Goal: Complete application form

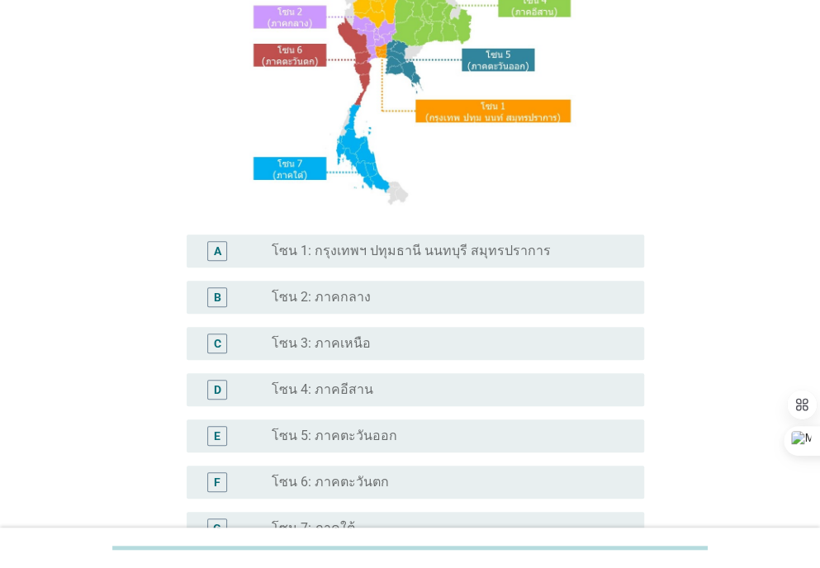
scroll to position [228, 0]
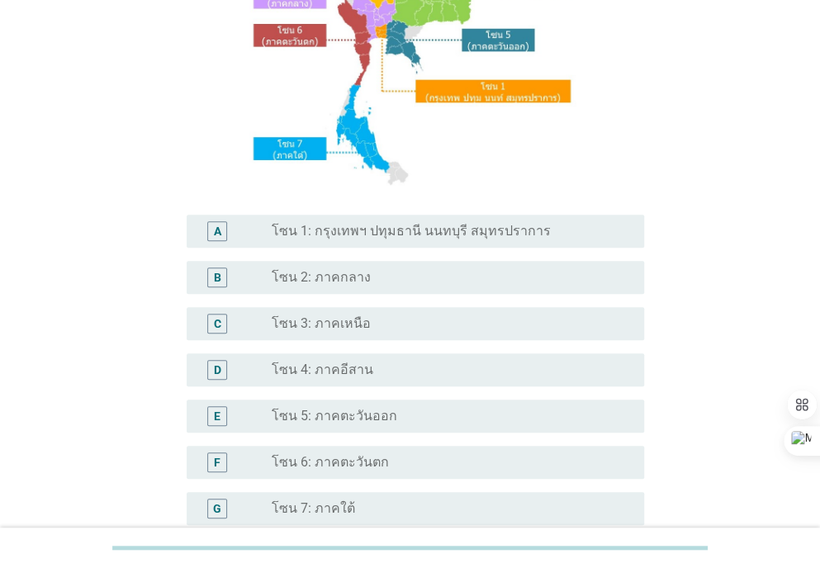
click at [496, 417] on div "radio_button_unchecked โซน 5: ภาคตะวันออก" at bounding box center [445, 416] width 346 height 17
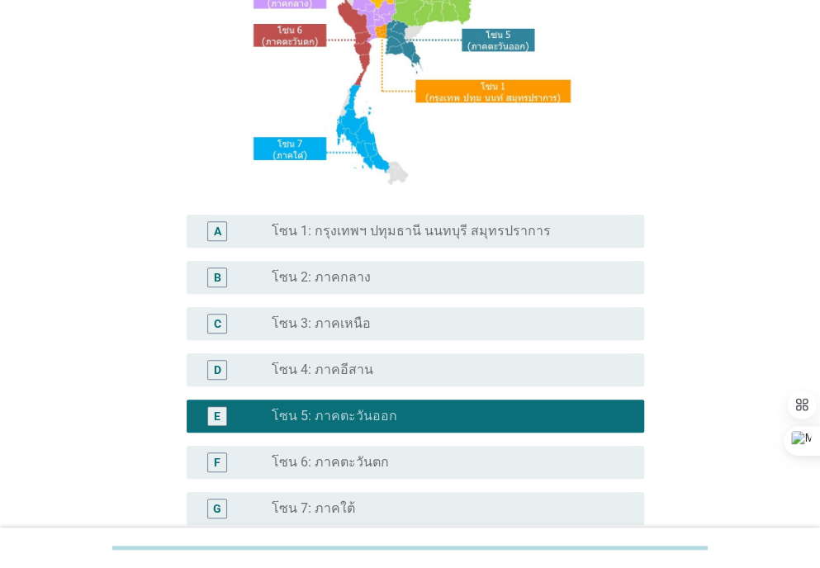
scroll to position [398, 0]
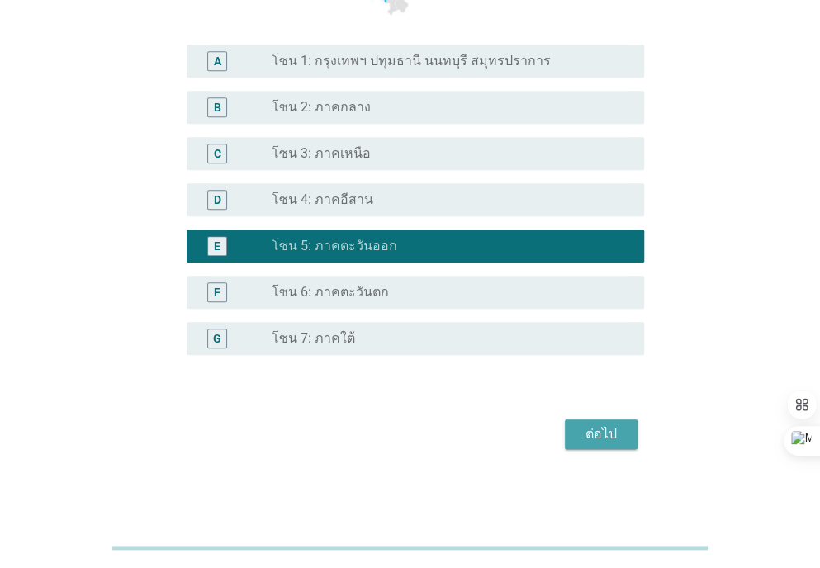
click at [589, 432] on div "ต่อไป" at bounding box center [601, 434] width 46 height 20
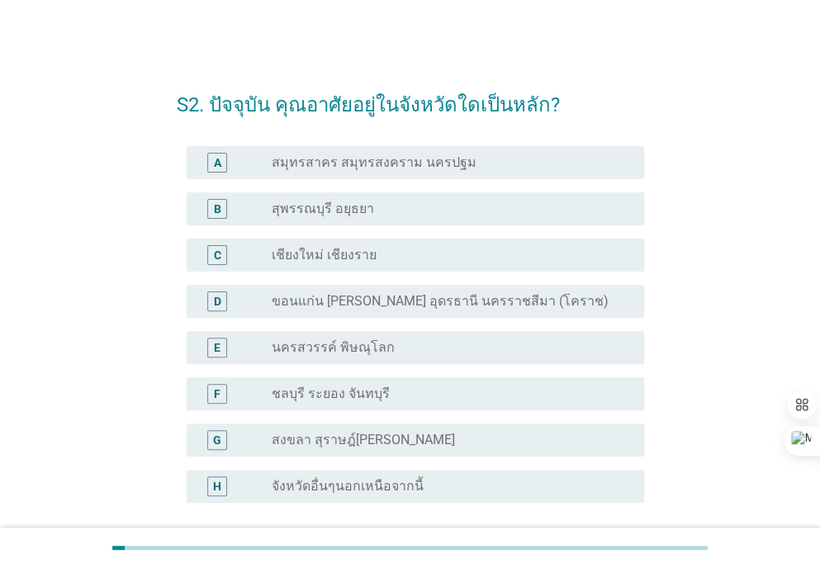
click at [357, 396] on label "ชลบุรี ระยอง จันทบุรี" at bounding box center [331, 394] width 118 height 17
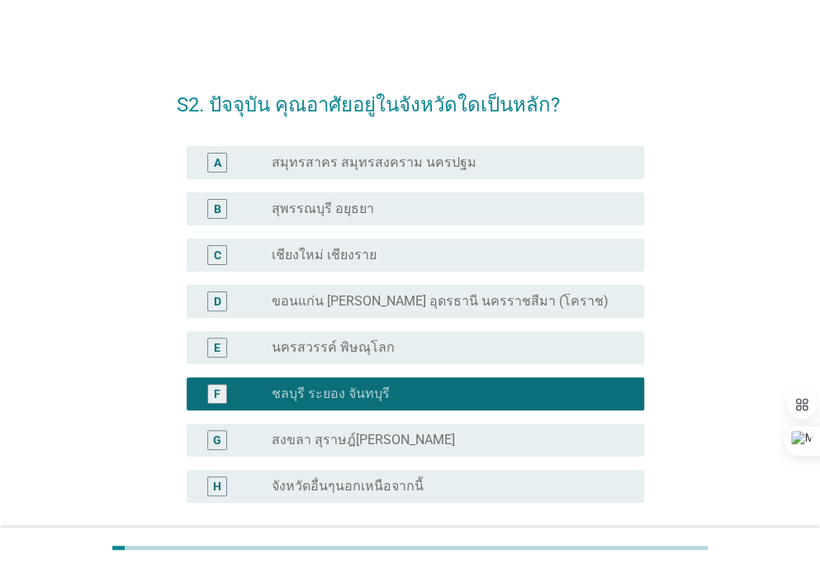
scroll to position [147, 0]
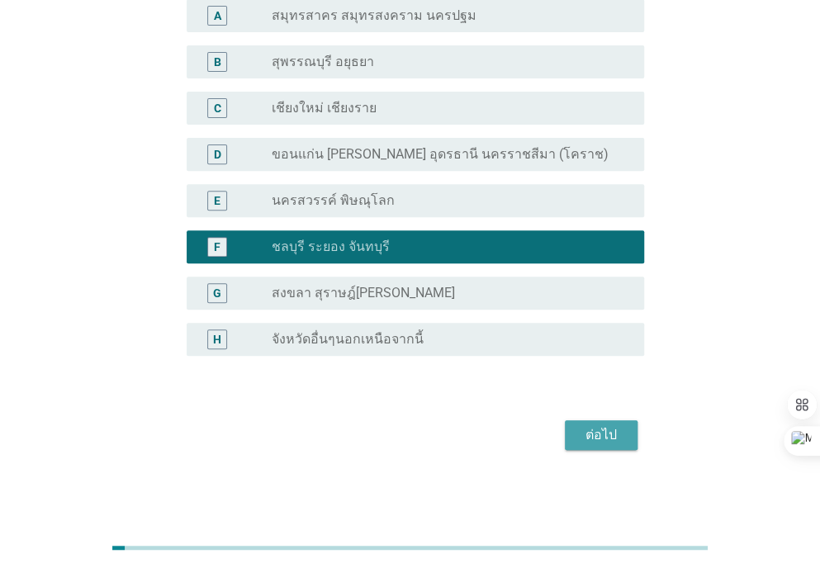
click at [593, 438] on div "ต่อไป" at bounding box center [601, 435] width 46 height 20
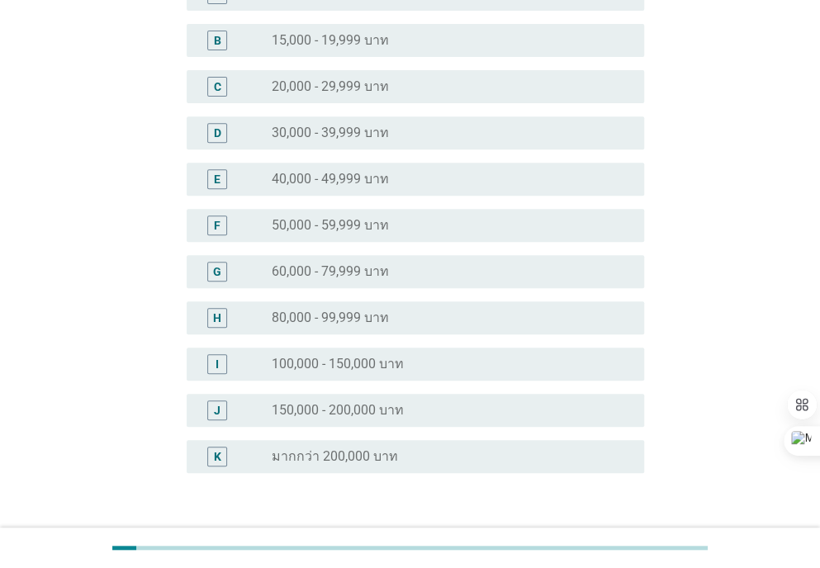
scroll to position [257, 0]
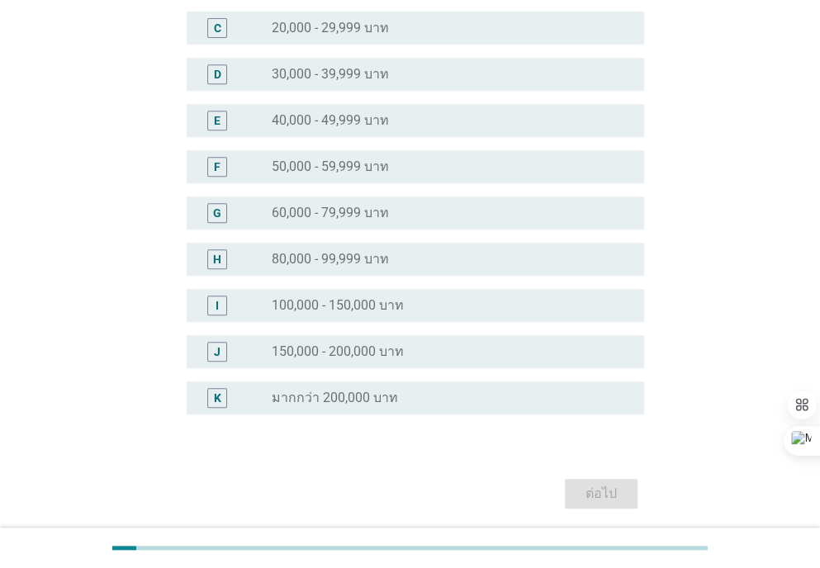
click at [379, 308] on label "100,000 - 150,000 บาท" at bounding box center [338, 305] width 132 height 17
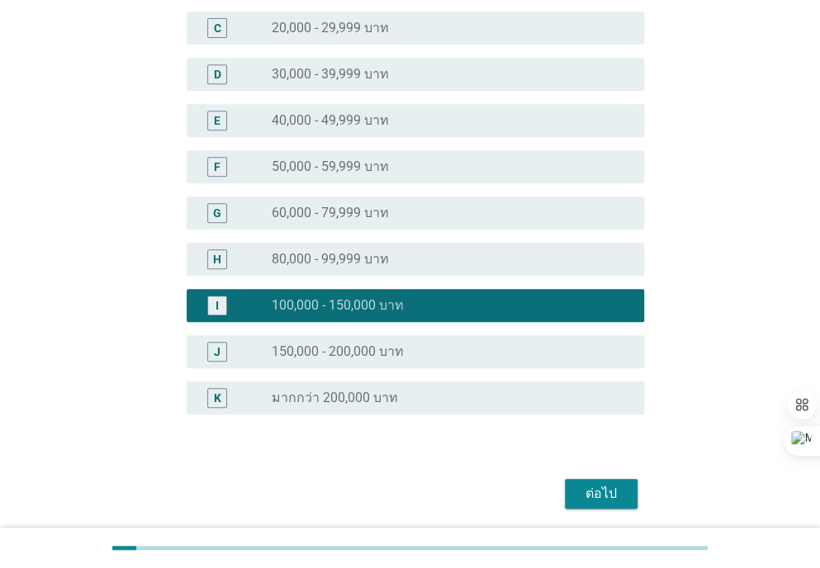
click at [596, 496] on div "ต่อไป" at bounding box center [601, 494] width 46 height 20
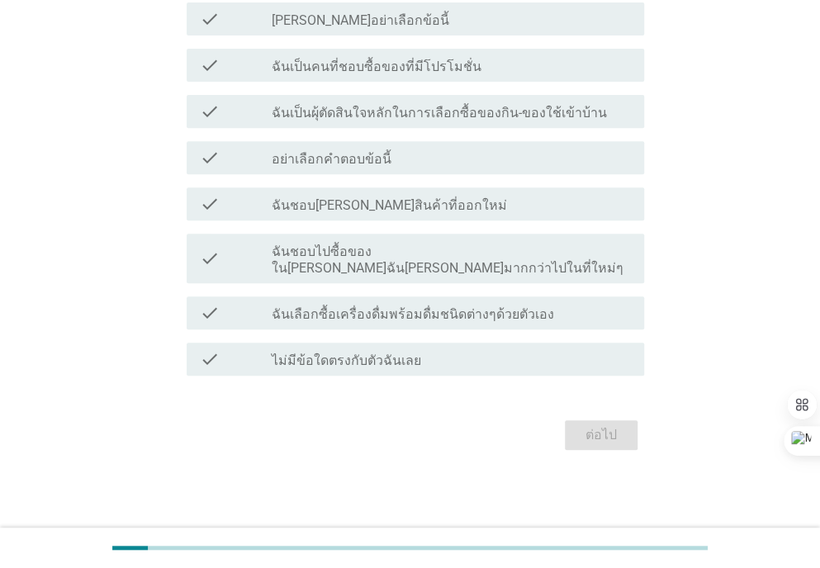
scroll to position [0, 0]
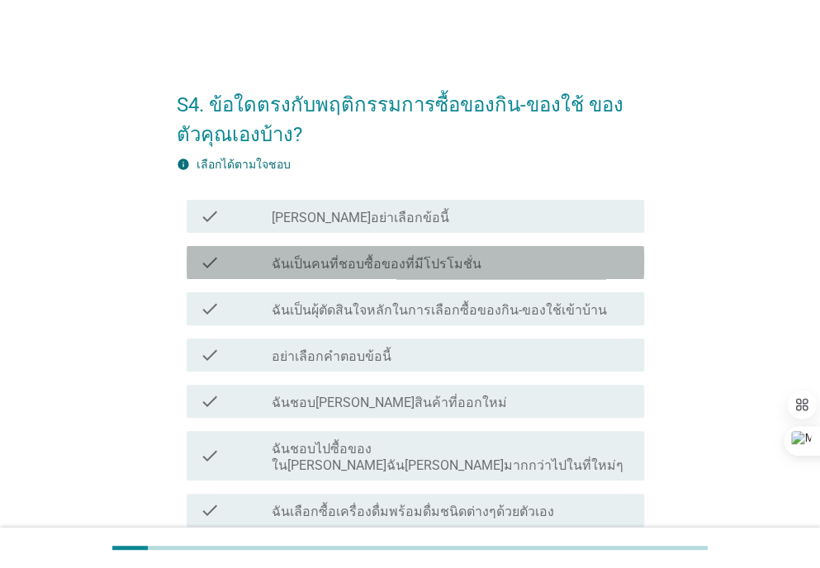
click at [305, 267] on label "ฉันเป็นคนที่ชอบซื้อของที่มีโปรโมชั่น" at bounding box center [377, 264] width 210 height 17
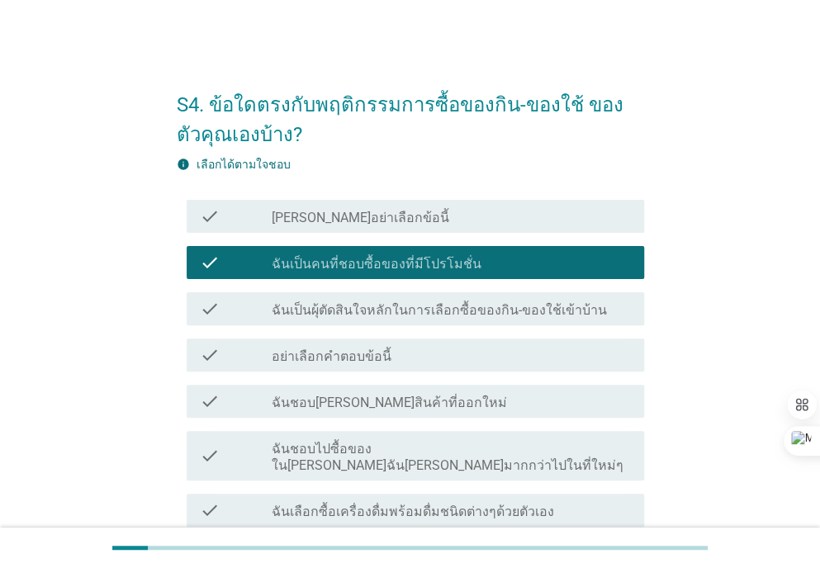
click at [601, 500] on div "check_box_outline_blank ฉันเลือกซื้อเครื่องดื่มพร้อมดื่มชนิดต่างๆด้วยตัวเอง" at bounding box center [451, 510] width 359 height 20
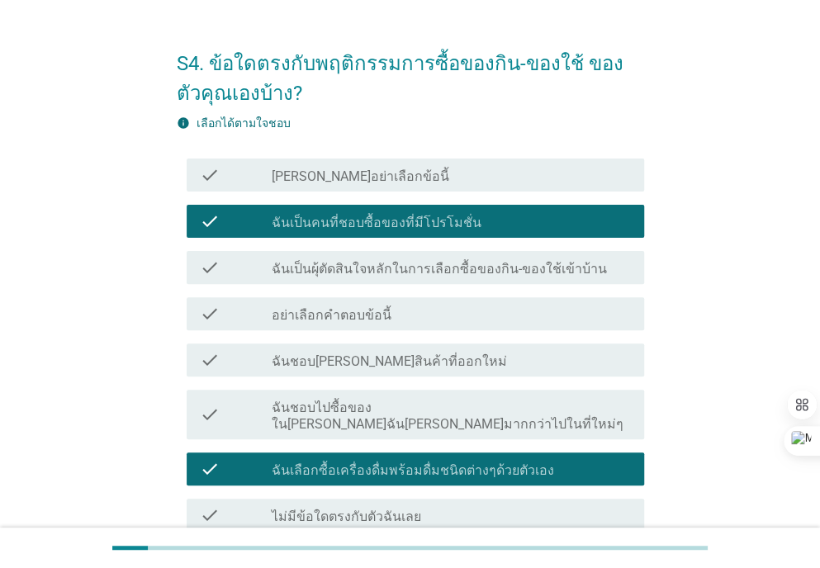
scroll to position [168, 0]
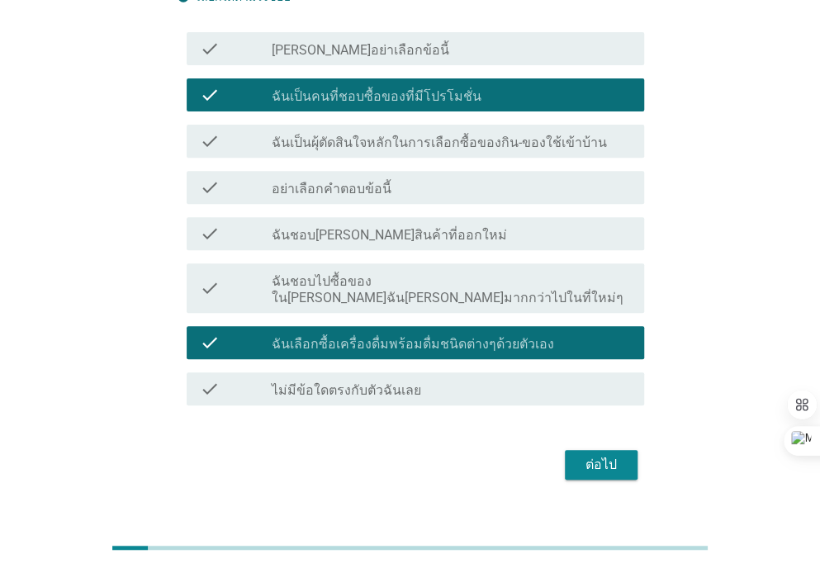
click at [608, 455] on div "ต่อไป" at bounding box center [601, 465] width 46 height 20
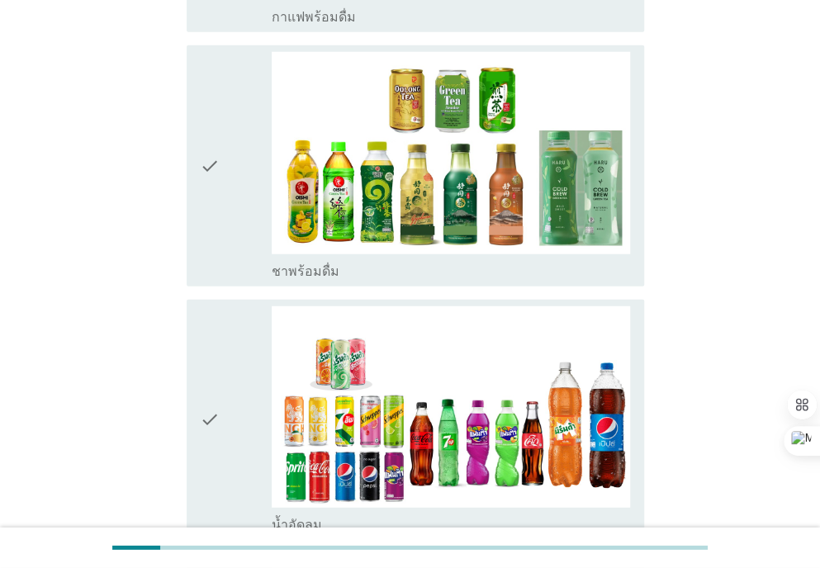
scroll to position [1568, 0]
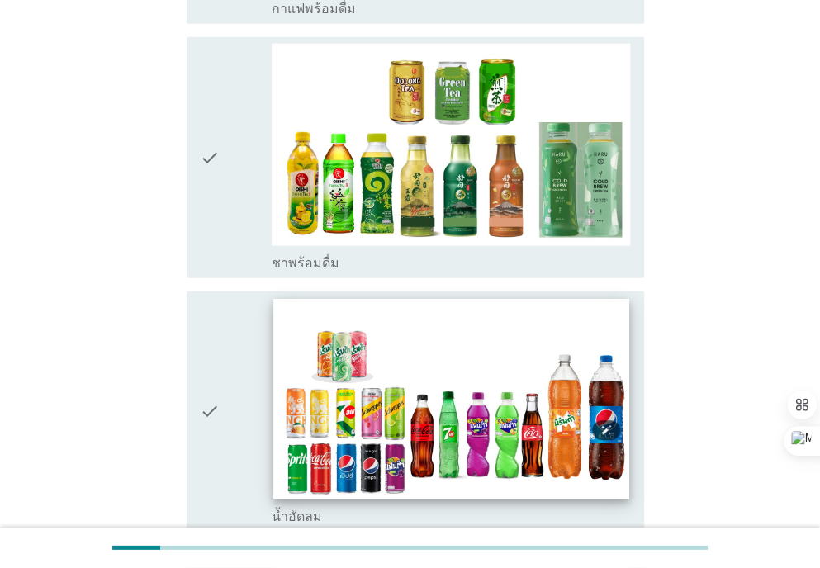
click at [521, 368] on img at bounding box center [451, 399] width 356 height 200
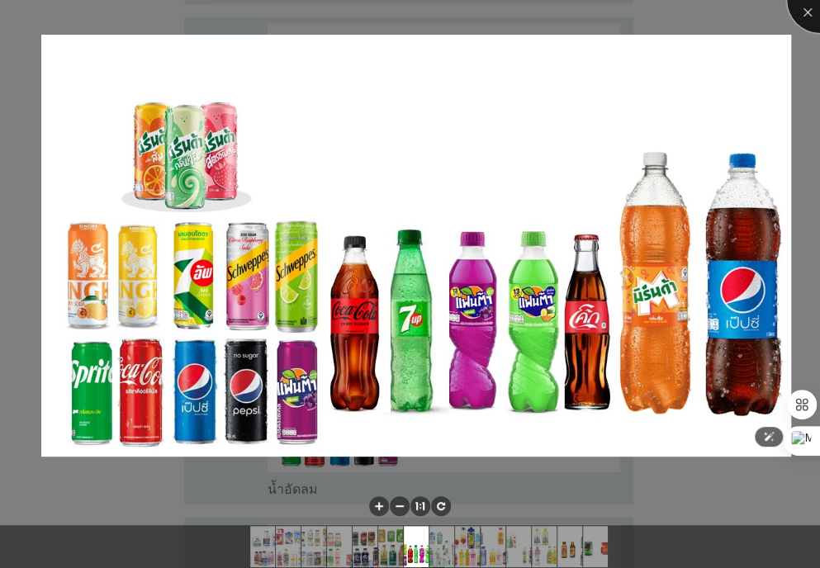
click at [817, 4] on div at bounding box center [820, 0] width 66 height 66
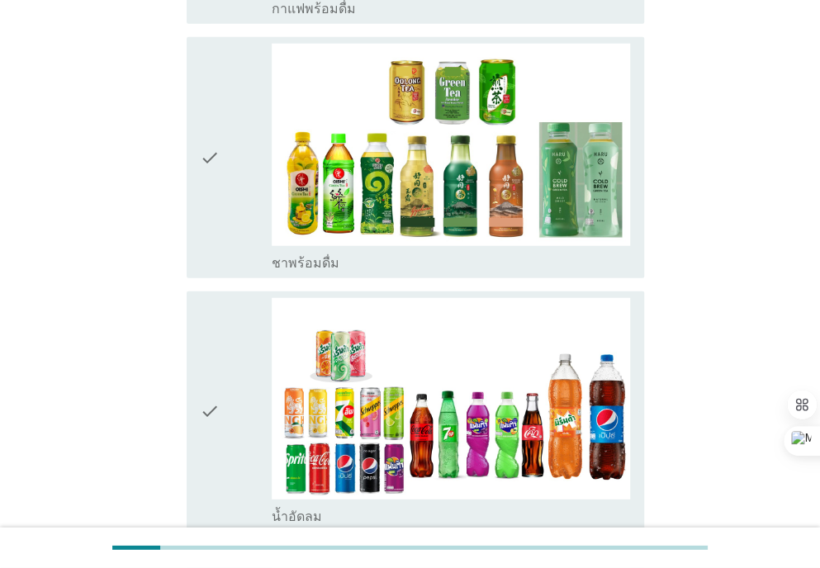
click at [223, 348] on div "check" at bounding box center [236, 412] width 72 height 228
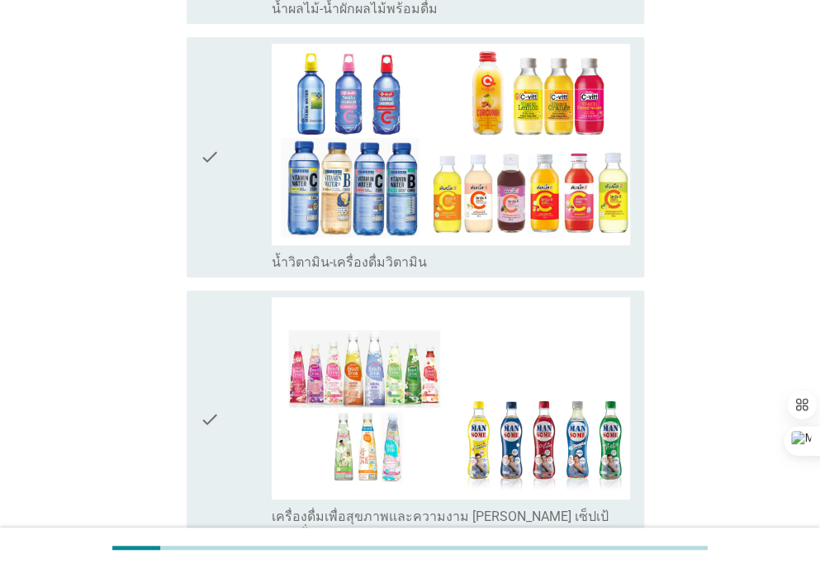
scroll to position [2655, 0]
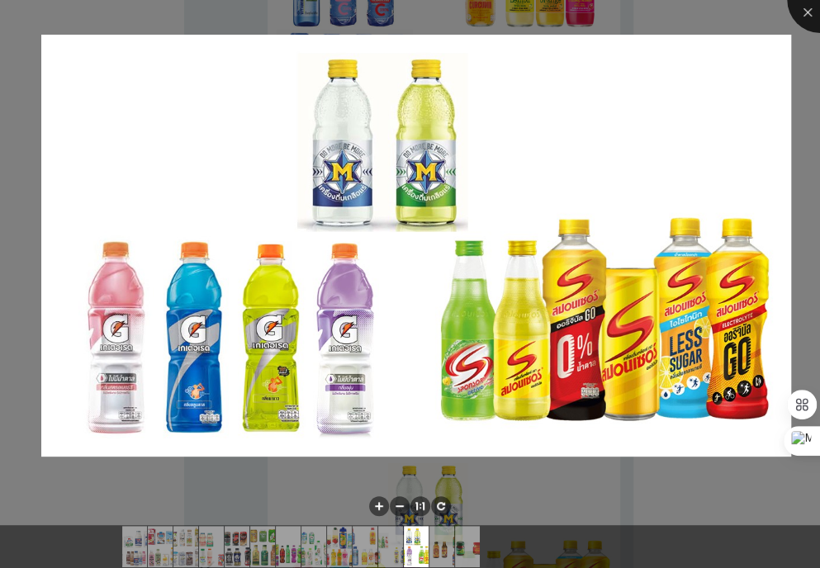
click at [811, 7] on div at bounding box center [820, 0] width 66 height 66
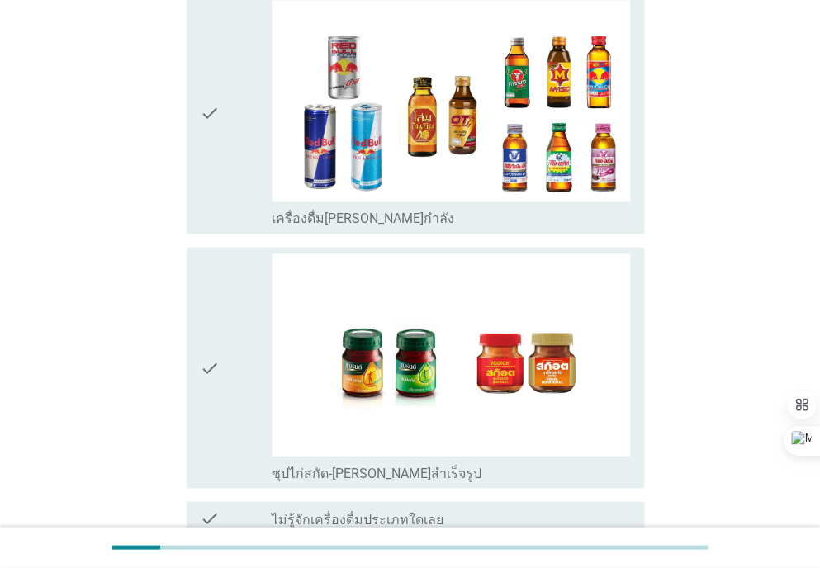
scroll to position [3497, 0]
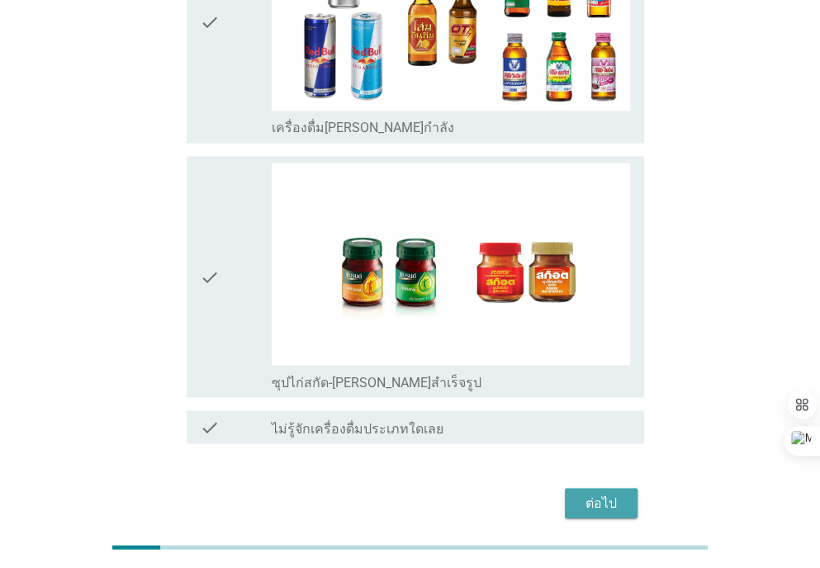
click at [608, 493] on div "ต่อไป" at bounding box center [601, 503] width 46 height 20
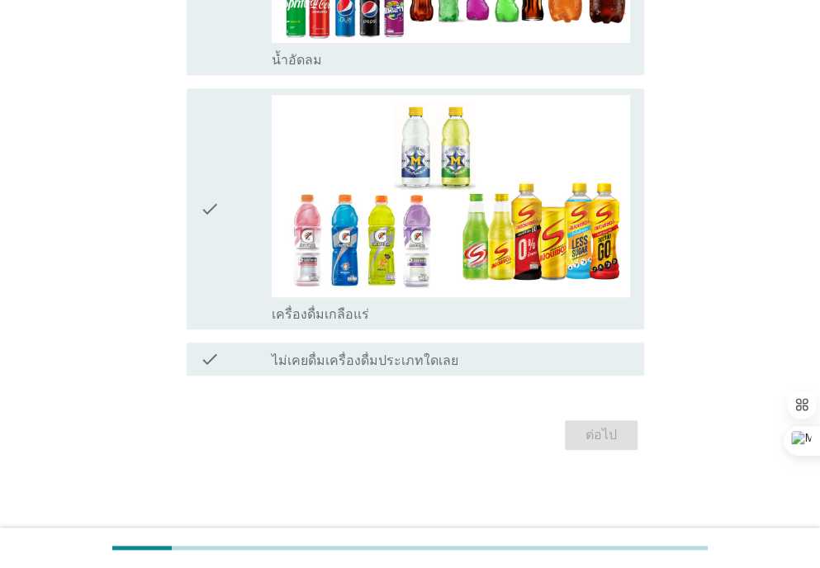
scroll to position [0, 0]
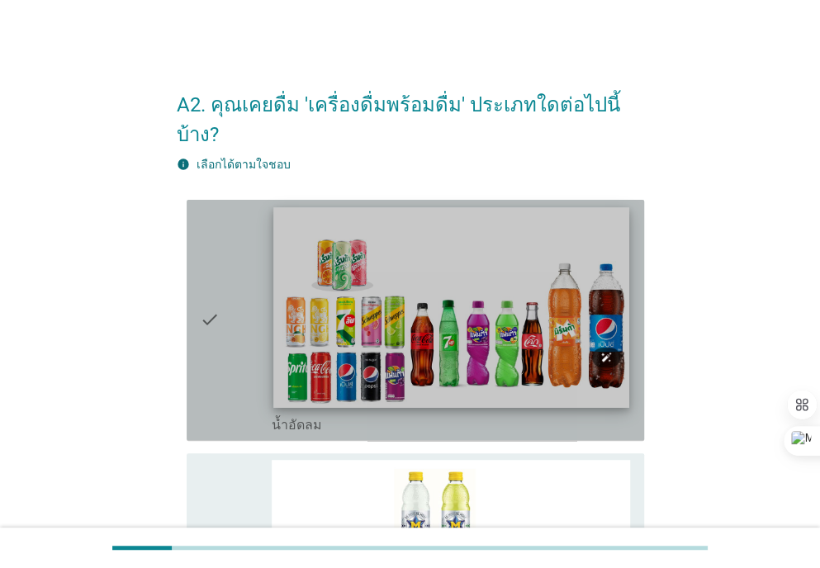
click at [466, 288] on img at bounding box center [451, 307] width 356 height 200
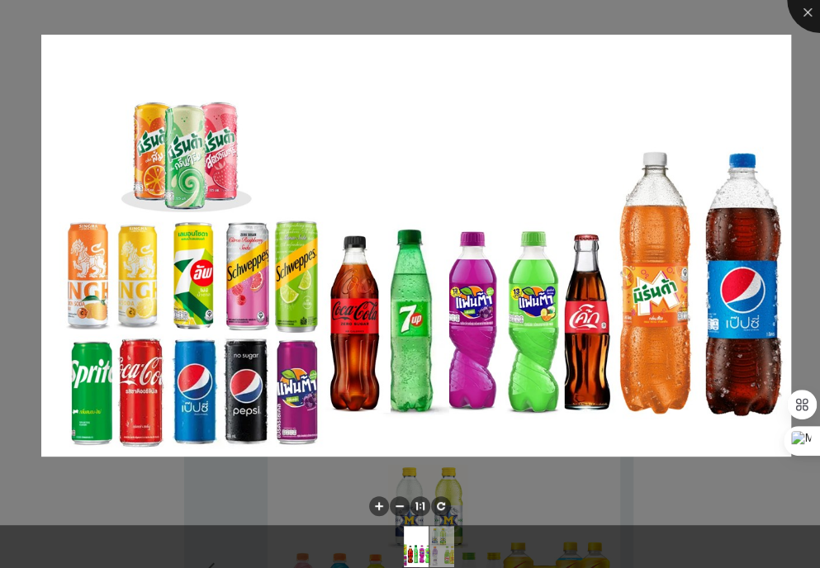
click at [809, 9] on div at bounding box center [820, 0] width 66 height 66
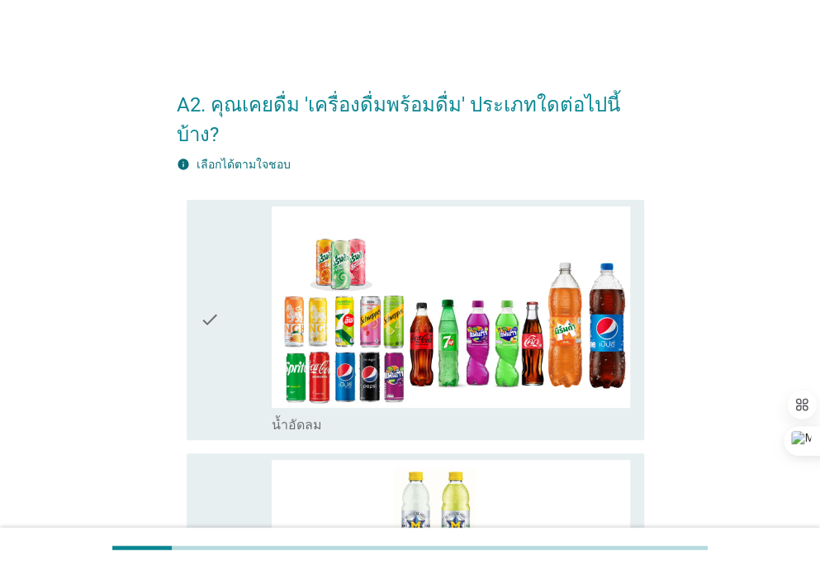
click at [220, 301] on div "check" at bounding box center [236, 320] width 72 height 228
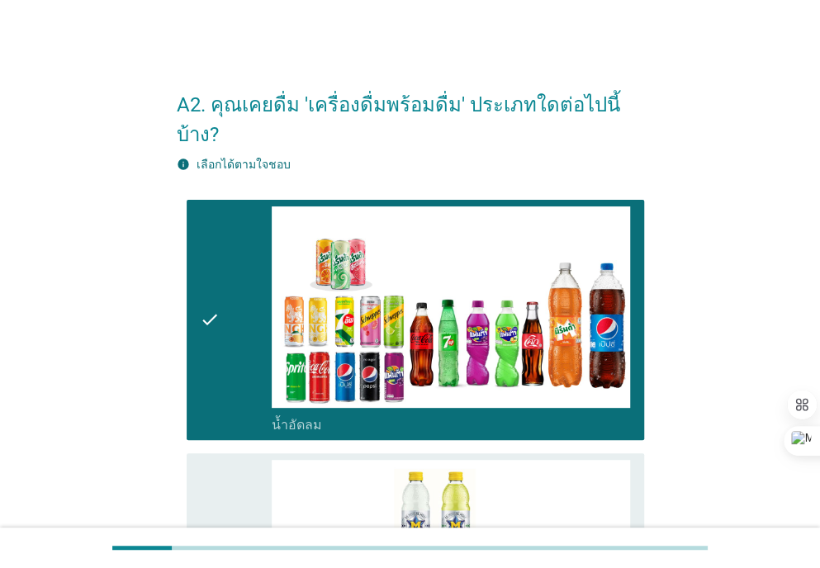
click at [203, 489] on icon "check" at bounding box center [210, 574] width 20 height 228
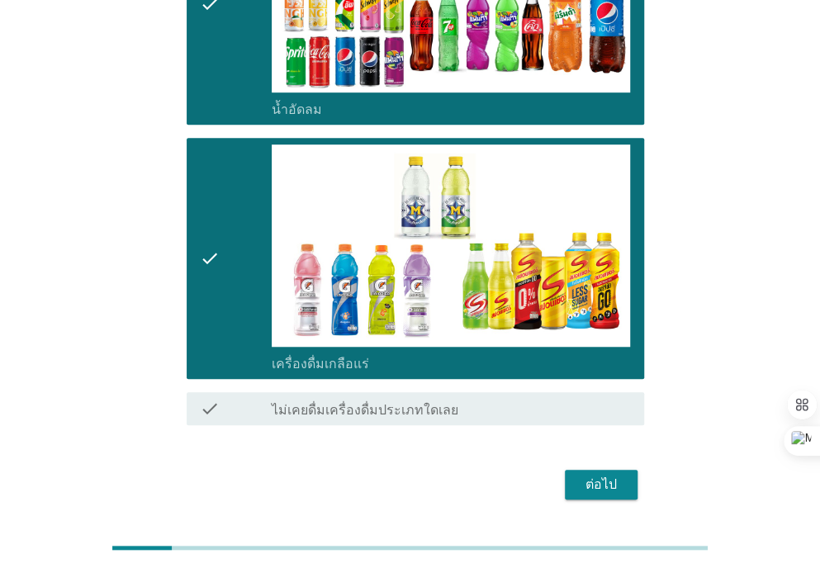
scroll to position [334, 0]
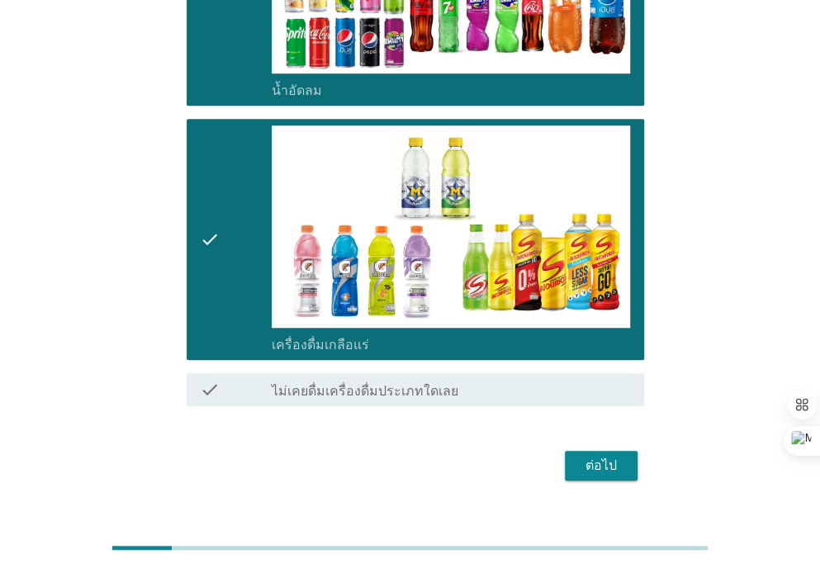
click at [601, 456] on div "ต่อไป" at bounding box center [601, 466] width 46 height 20
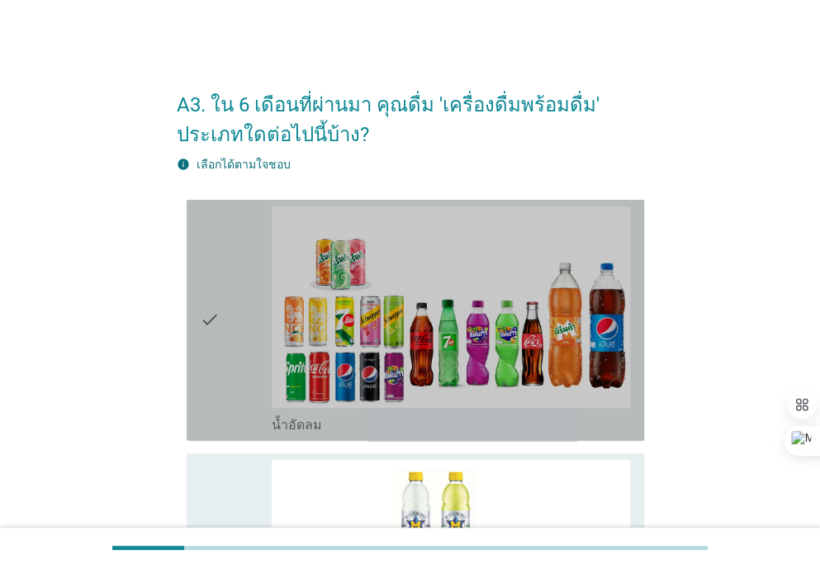
click at [220, 328] on div "check" at bounding box center [236, 320] width 72 height 228
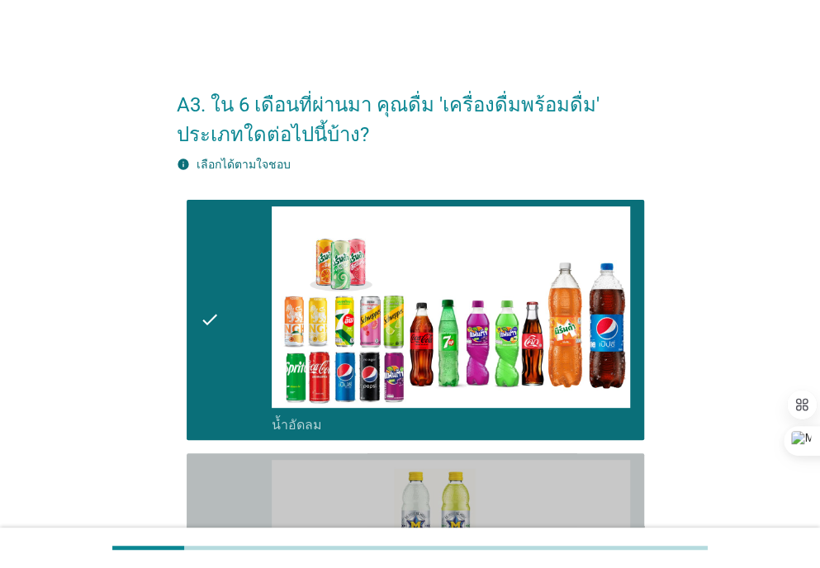
click at [225, 495] on div "check" at bounding box center [236, 574] width 72 height 228
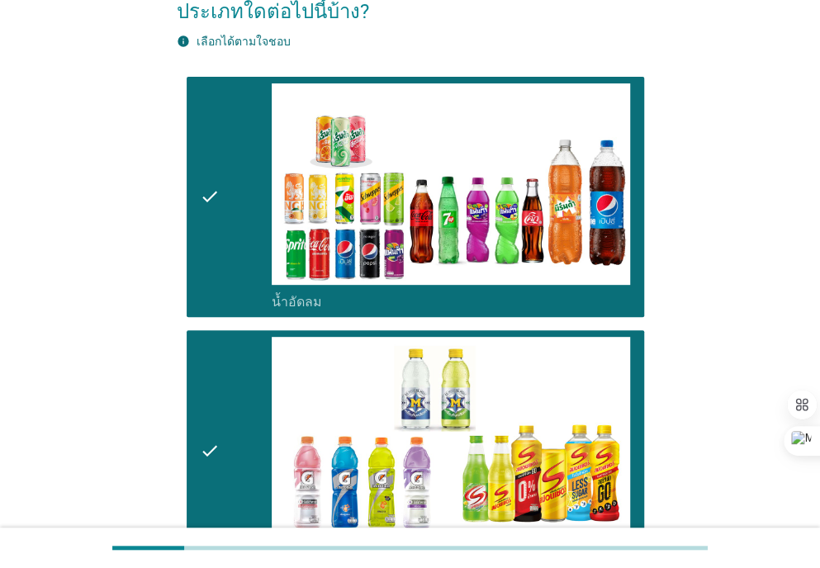
scroll to position [309, 0]
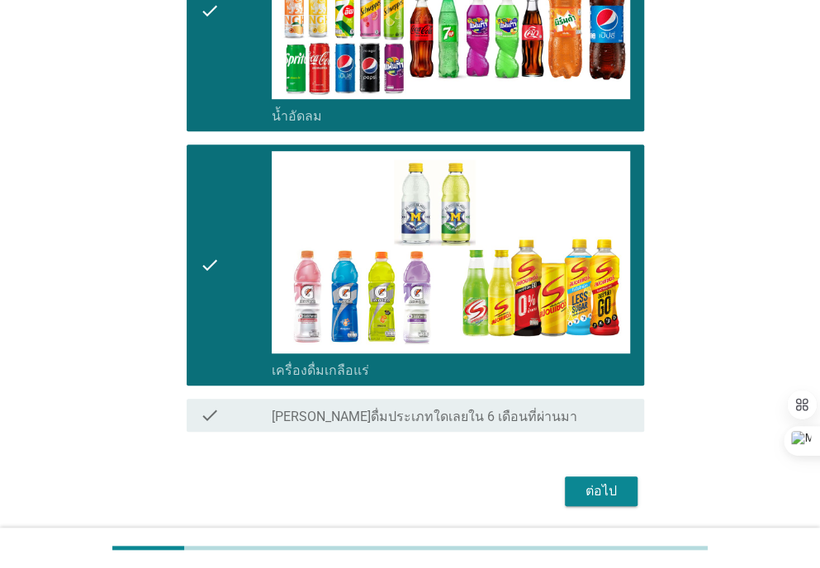
click at [600, 489] on div "ต่อไป" at bounding box center [601, 491] width 46 height 20
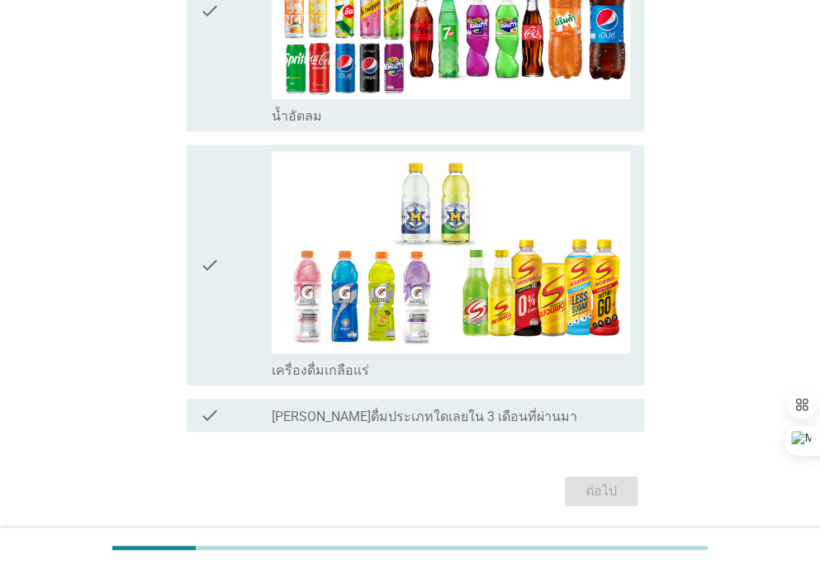
scroll to position [0, 0]
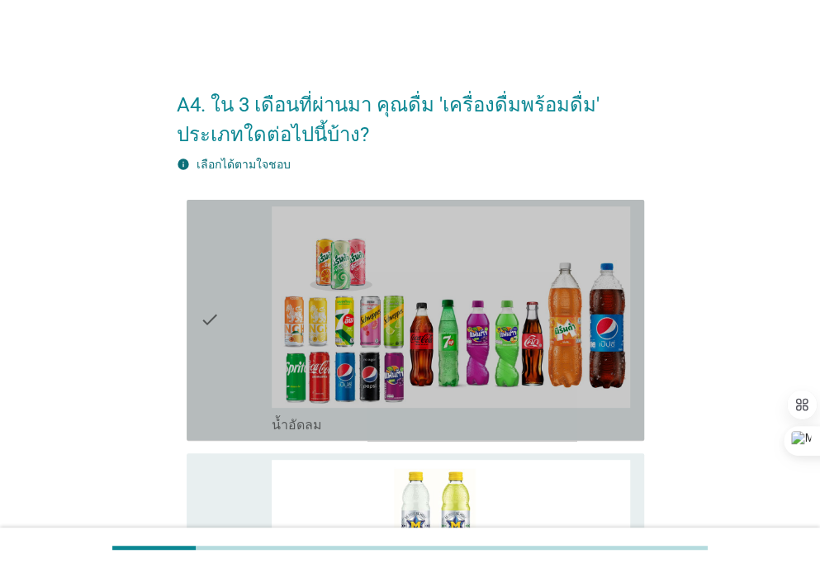
click at [221, 356] on div "check" at bounding box center [236, 320] width 72 height 228
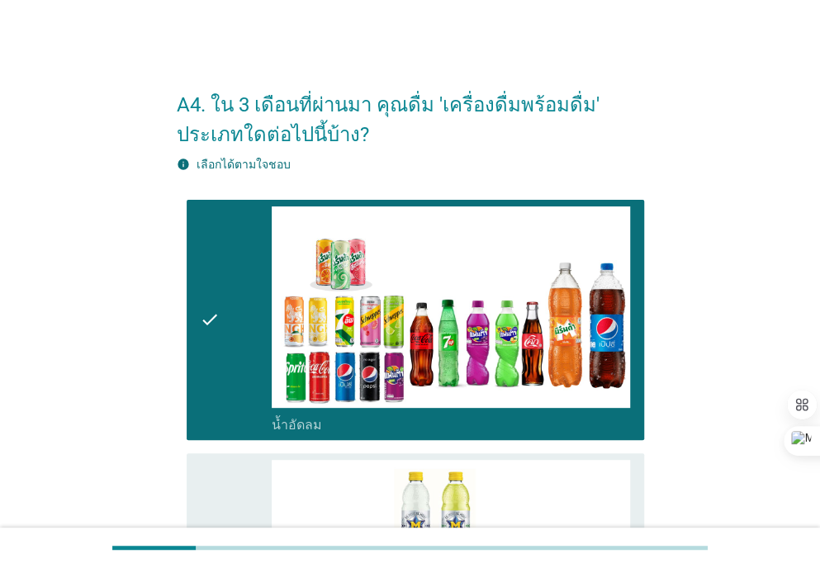
click at [231, 495] on div "check" at bounding box center [236, 574] width 72 height 228
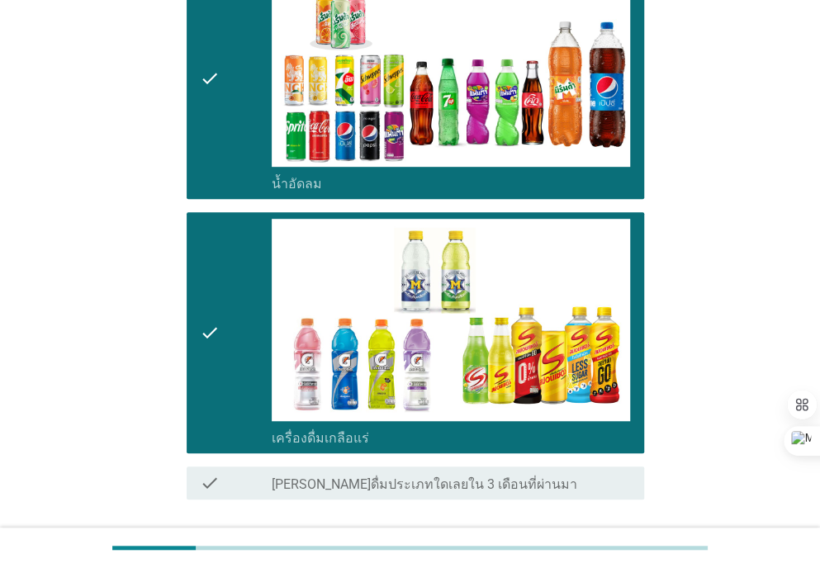
scroll to position [364, 0]
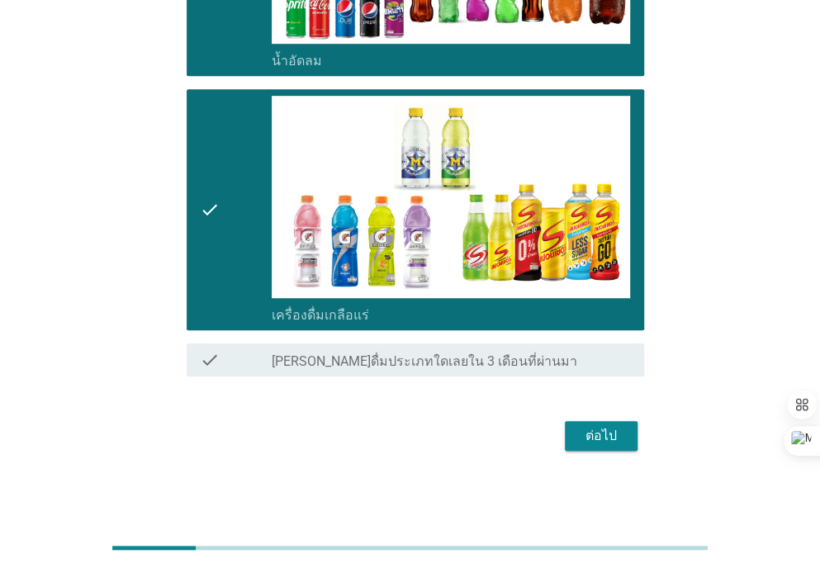
click at [581, 443] on div "ต่อไป" at bounding box center [601, 436] width 46 height 20
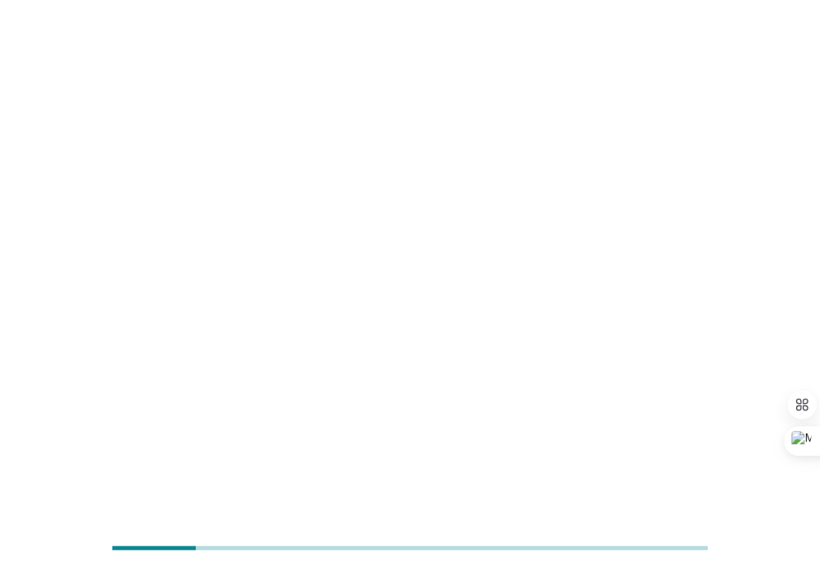
scroll to position [0, 0]
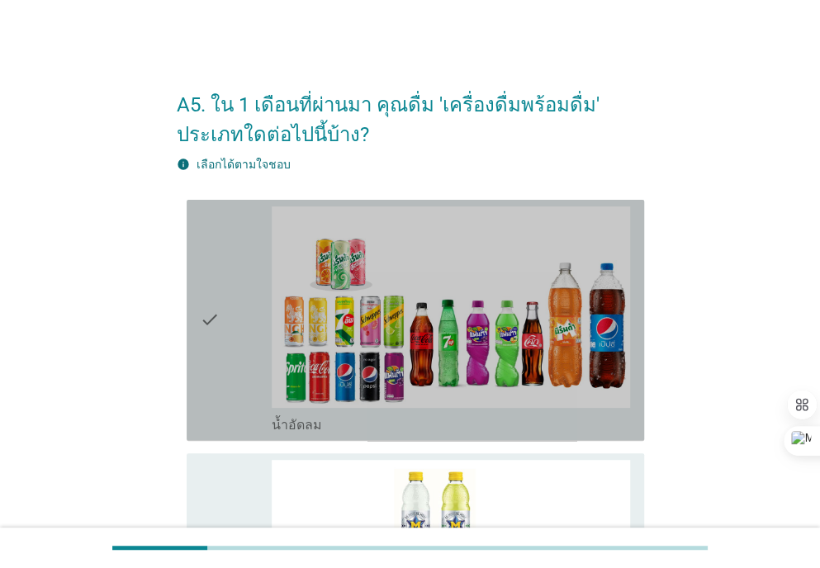
click at [234, 303] on div "check" at bounding box center [236, 320] width 72 height 228
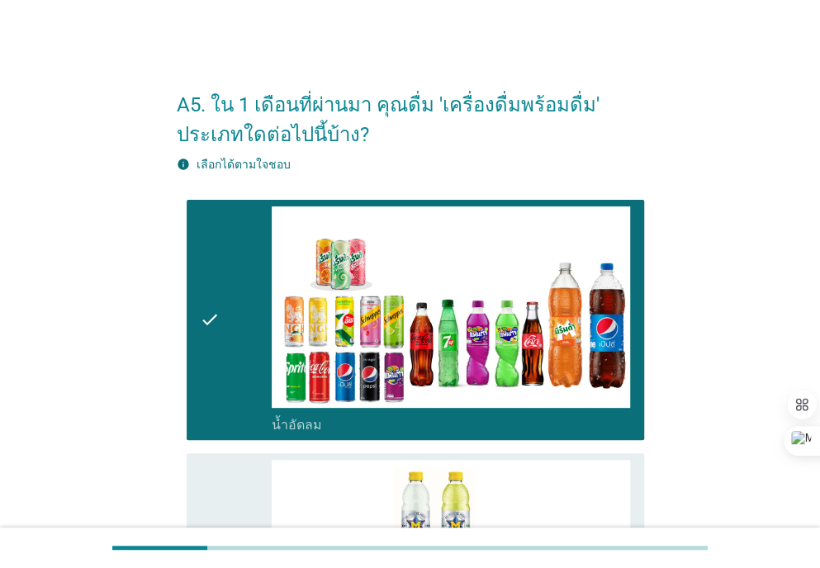
click at [231, 487] on div "check" at bounding box center [236, 574] width 72 height 228
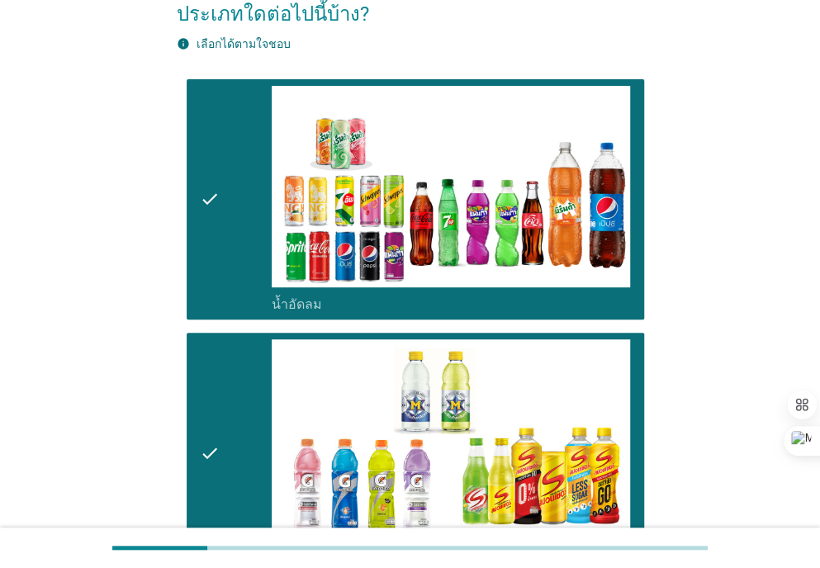
scroll to position [364, 0]
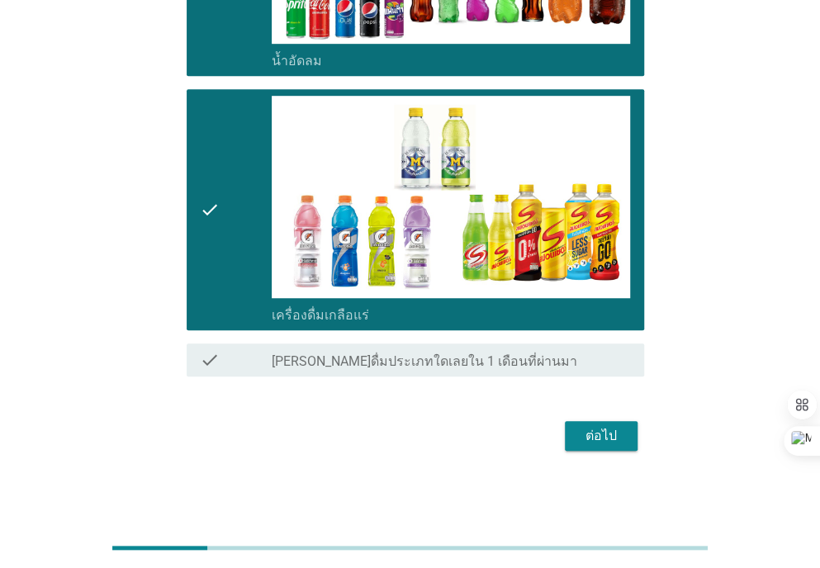
click at [578, 438] on div "ต่อไป" at bounding box center [601, 436] width 46 height 20
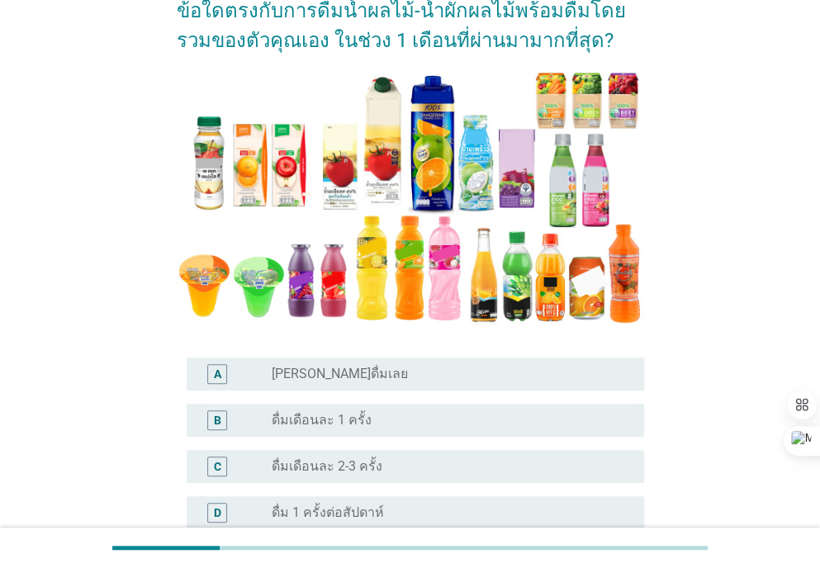
scroll to position [408, 0]
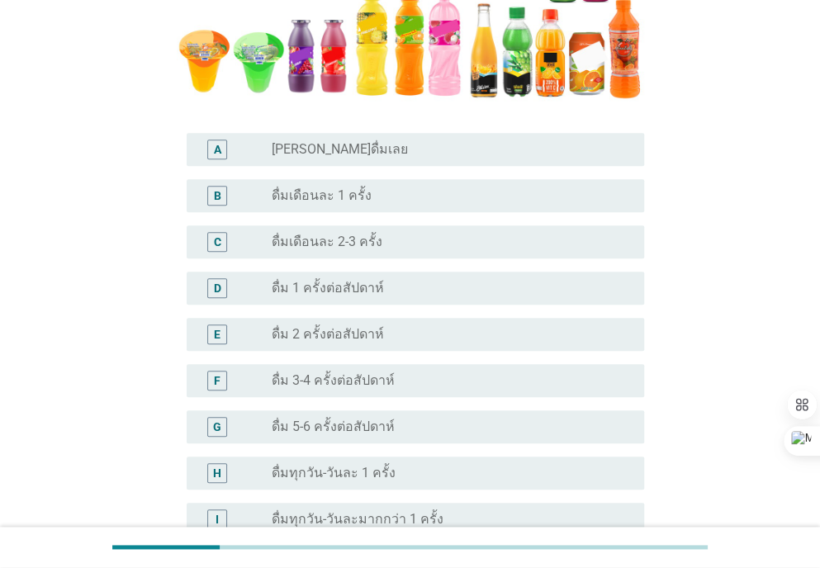
click at [306, 204] on div "radio_button_unchecked ดื่มเดือนละ 1 ครั้ง" at bounding box center [451, 196] width 359 height 20
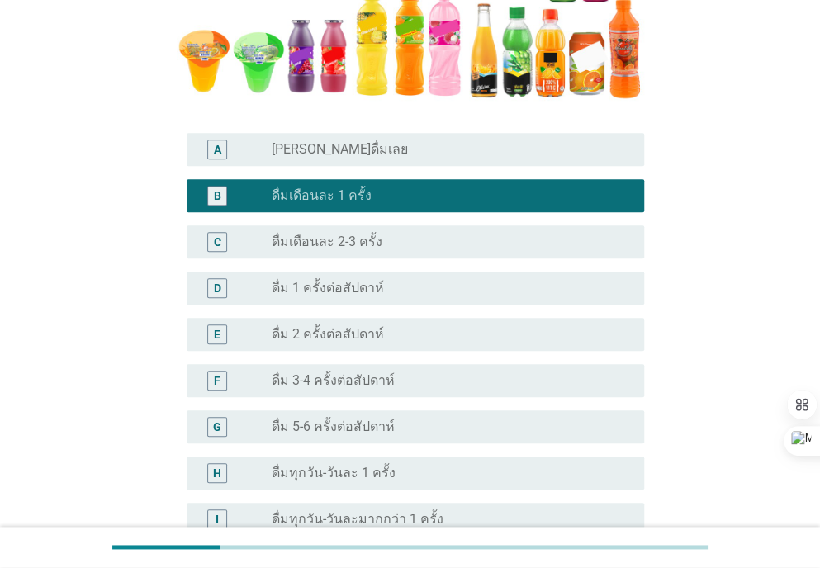
scroll to position [588, 0]
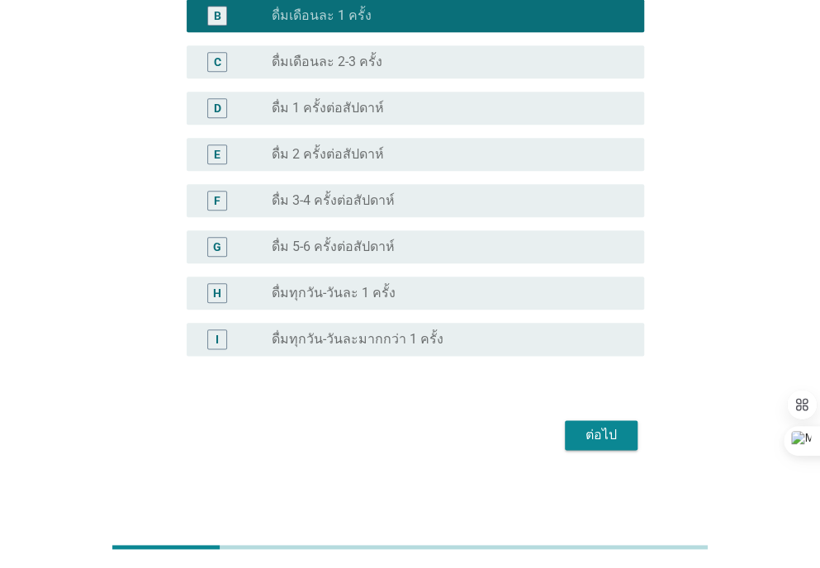
click at [593, 430] on div "ต่อไป" at bounding box center [601, 435] width 46 height 20
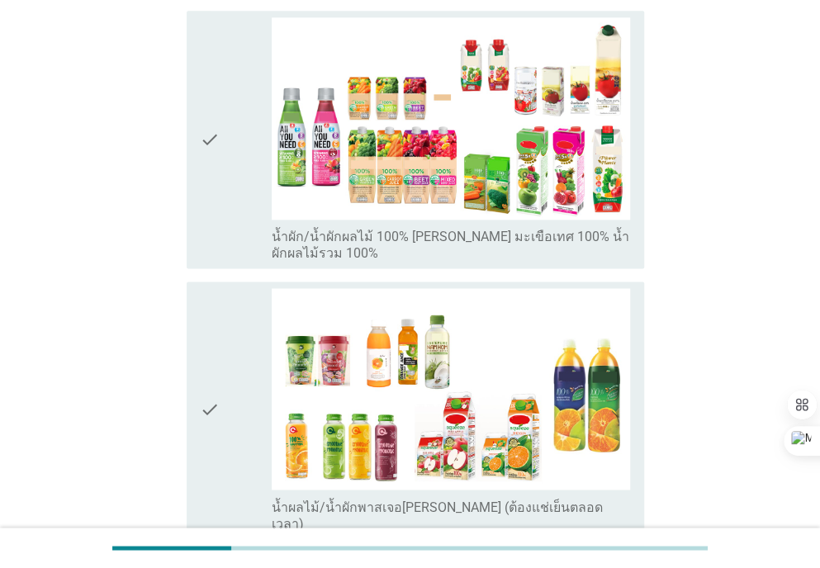
scroll to position [836, 0]
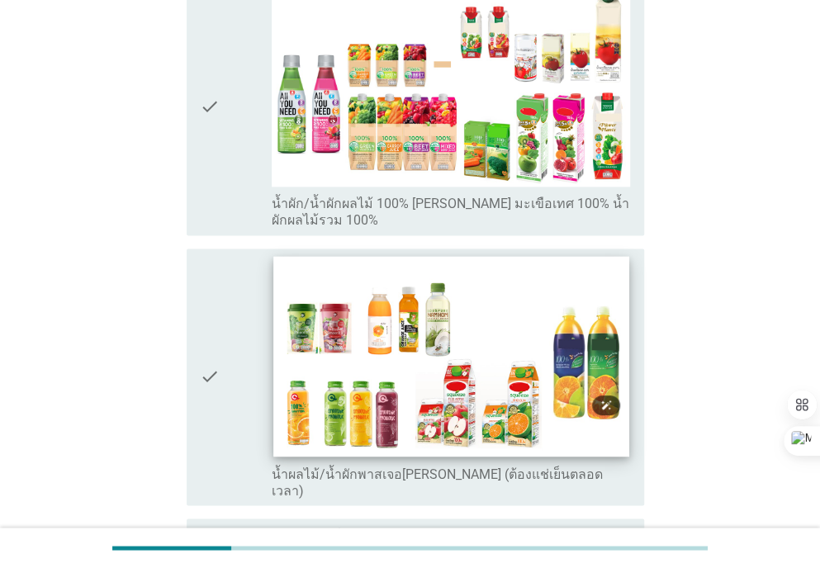
click at [482, 341] on img at bounding box center [451, 356] width 356 height 200
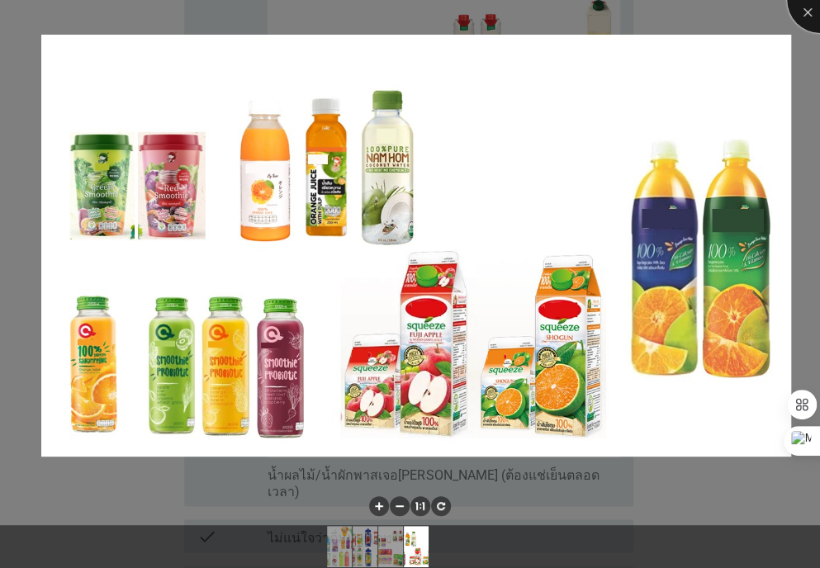
click at [811, 12] on div at bounding box center [820, 0] width 66 height 66
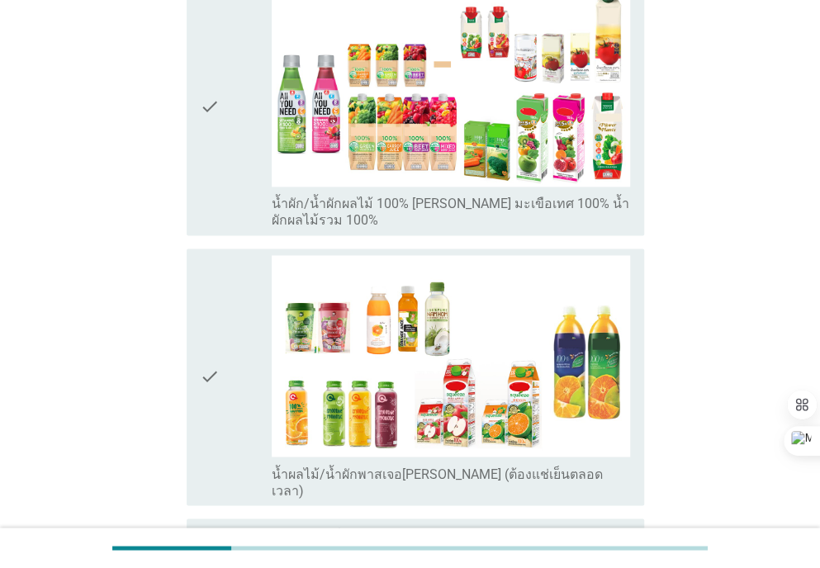
click at [230, 384] on div "check" at bounding box center [236, 377] width 72 height 244
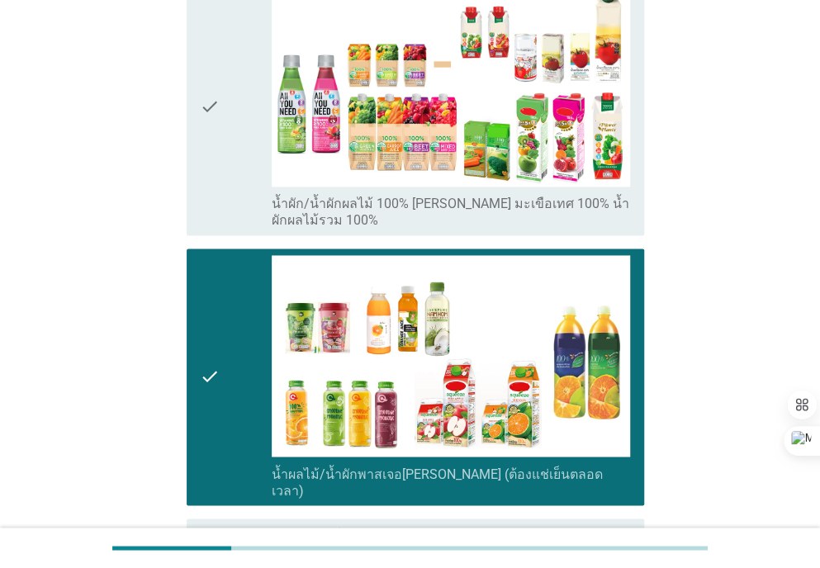
scroll to position [1011, 0]
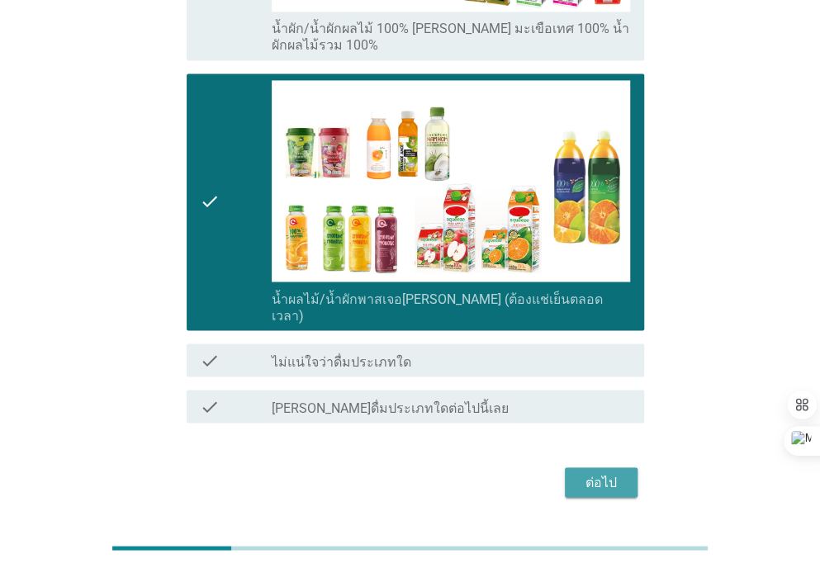
click at [580, 472] on div "ต่อไป" at bounding box center [601, 482] width 46 height 20
